Goal: Navigation & Orientation: Find specific page/section

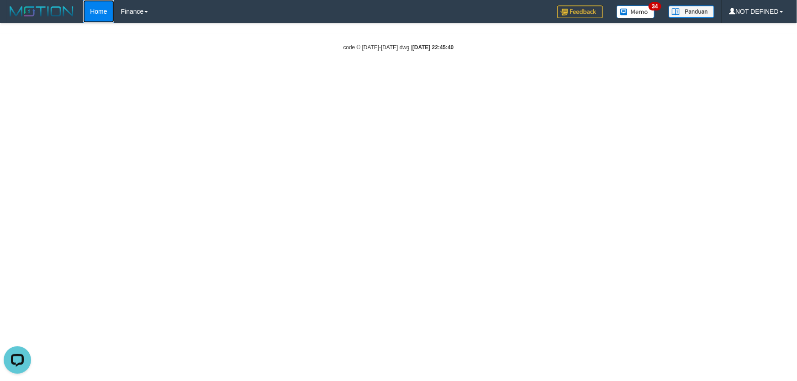
click at [99, 15] on link "Home" at bounding box center [98, 11] width 31 height 23
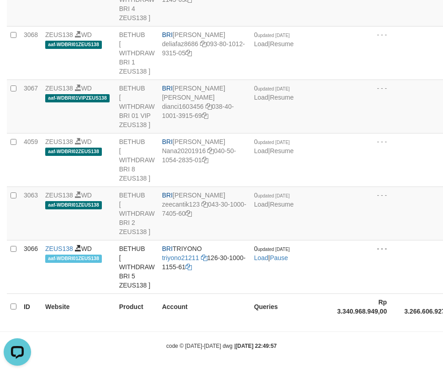
scroll to position [1315, 0]
